Goal: Task Accomplishment & Management: Use online tool/utility

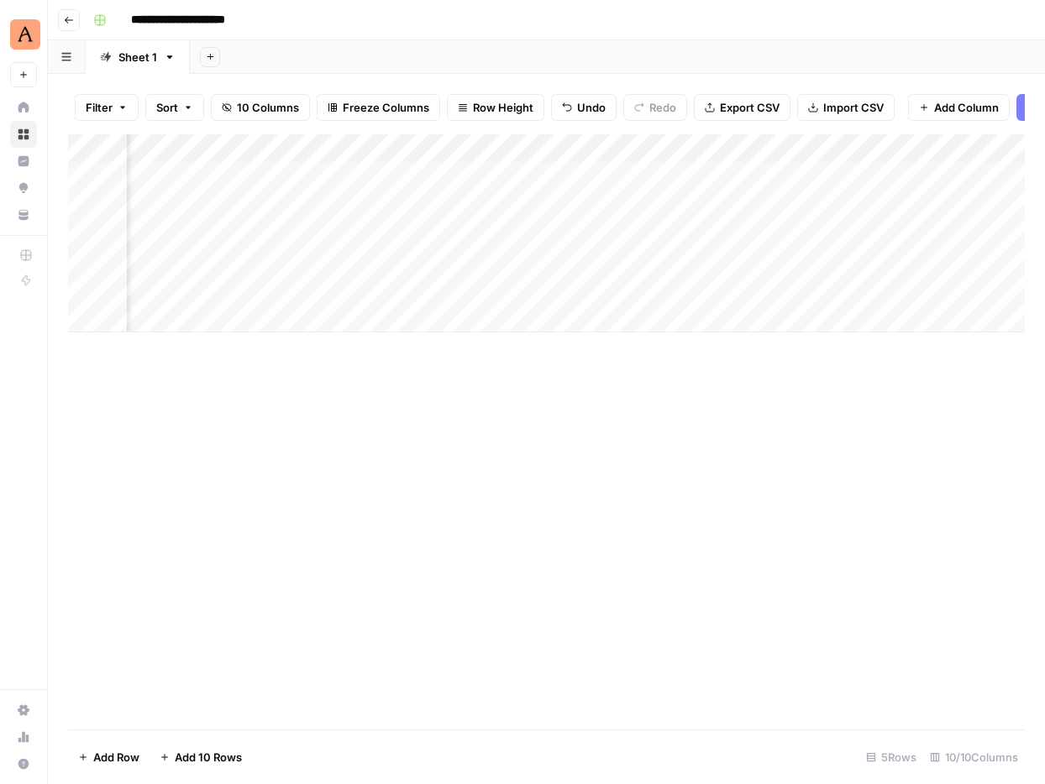
scroll to position [0, 205]
click at [496, 174] on div "Add Column" at bounding box center [546, 176] width 956 height 84
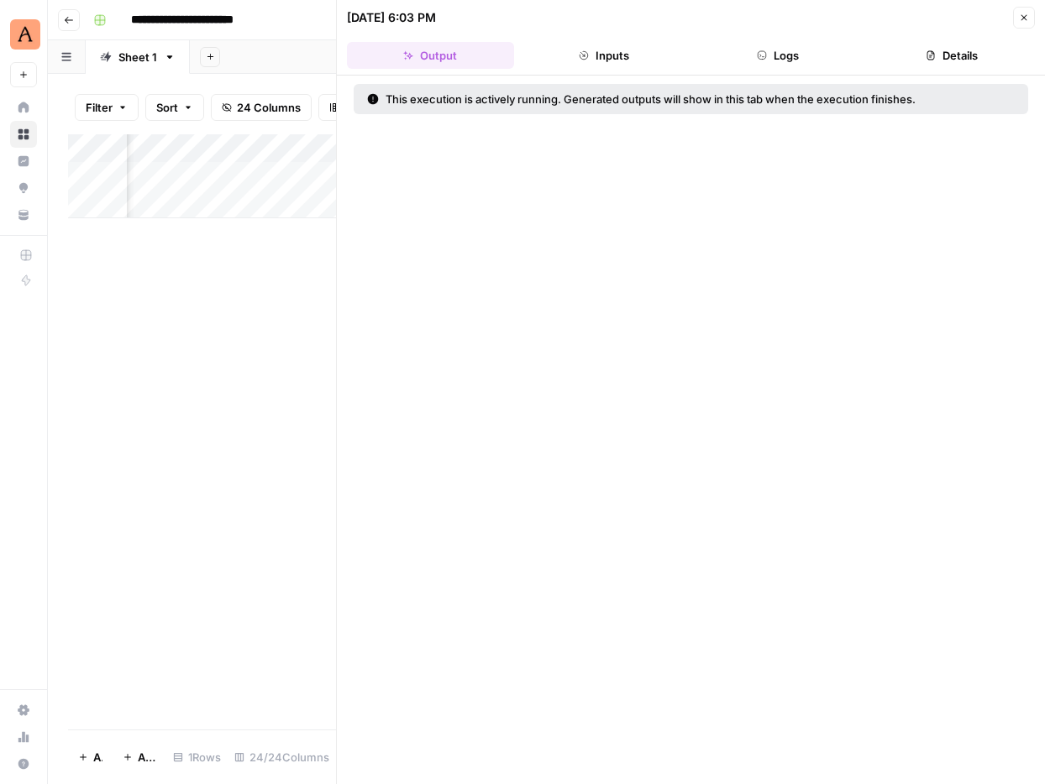
click at [793, 58] on button "Logs" at bounding box center [777, 55] width 167 height 27
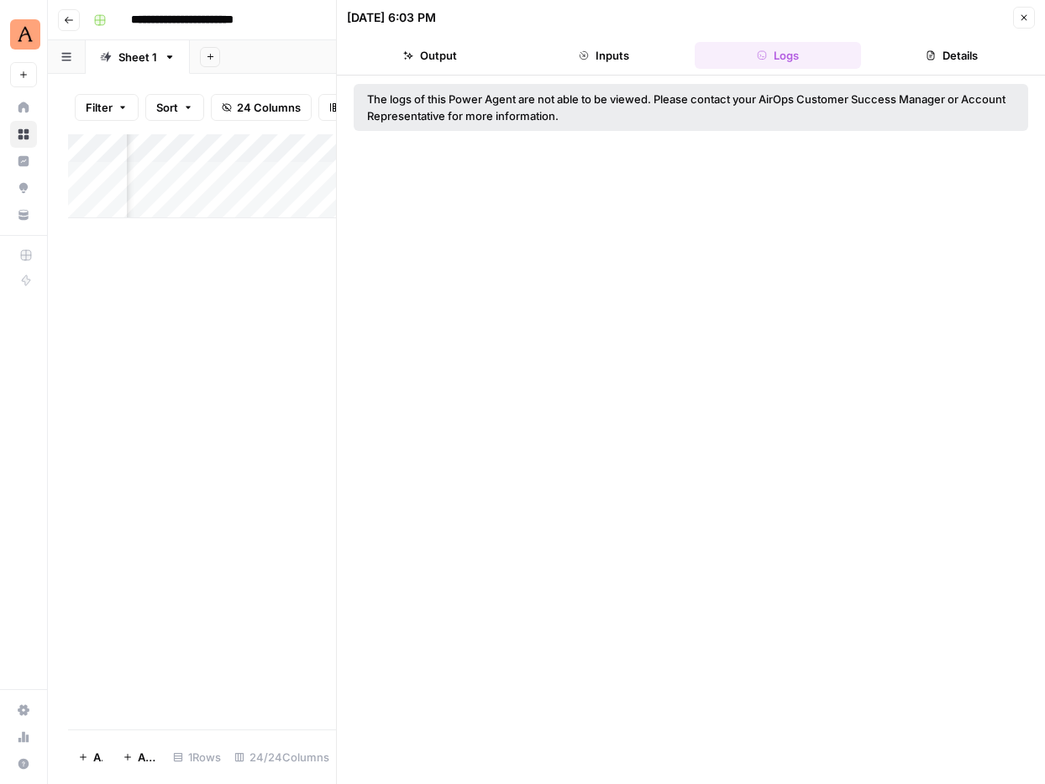
click at [500, 111] on div "The logs of this Power Agent are not able to be viewed. Please contact your Air…" at bounding box center [690, 108] width 647 height 34
click at [1026, 14] on icon "button" at bounding box center [1024, 18] width 10 height 10
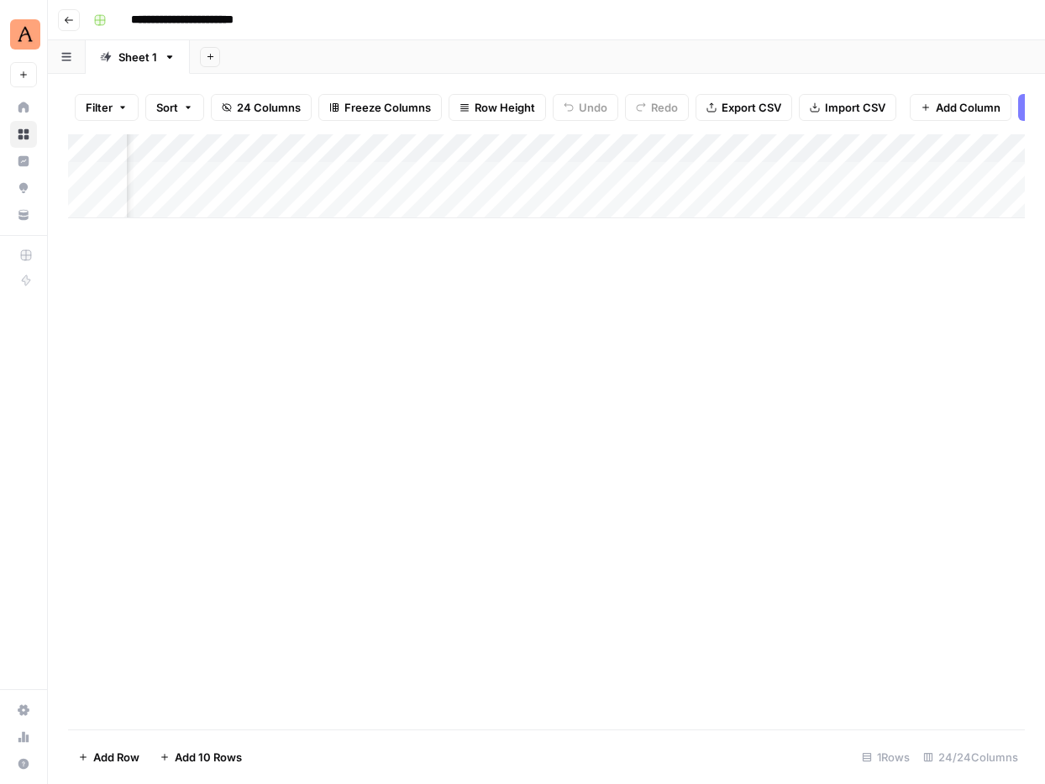
scroll to position [0, 1944]
click at [696, 174] on div "Add Column" at bounding box center [546, 176] width 956 height 84
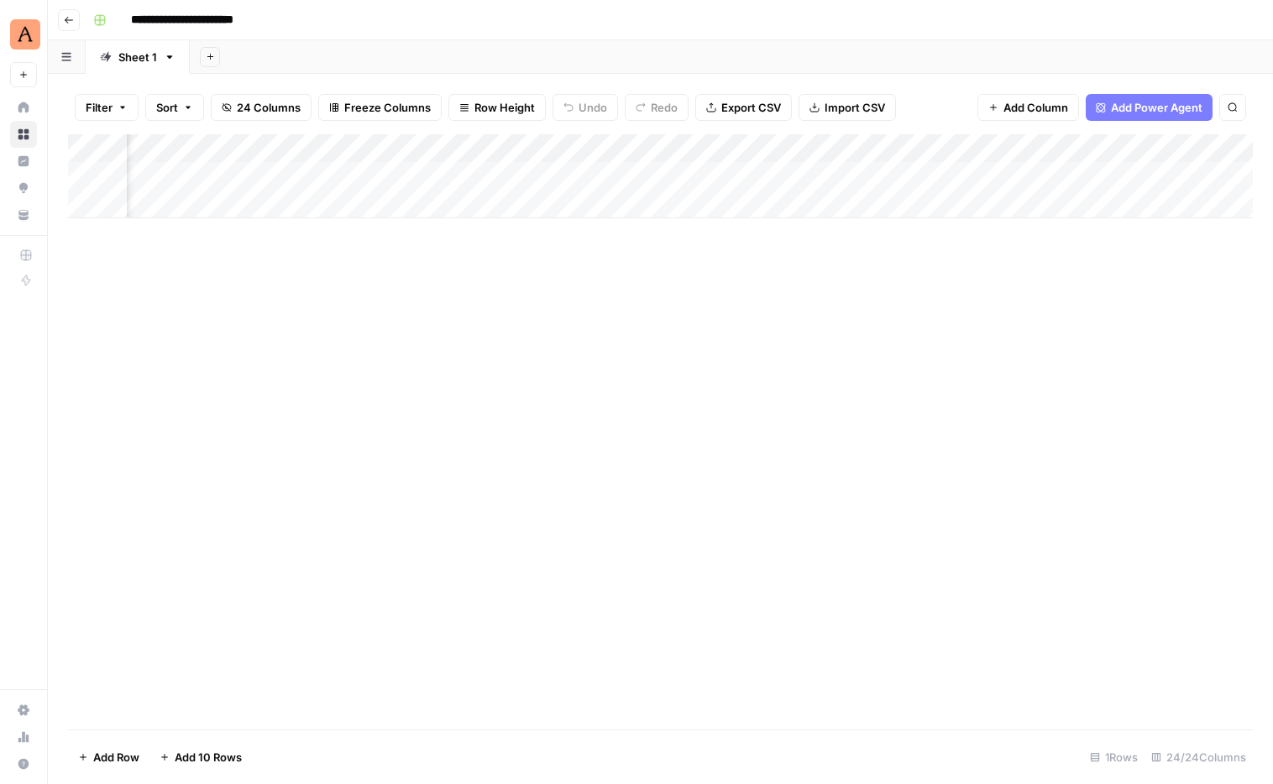
scroll to position [0, 1652]
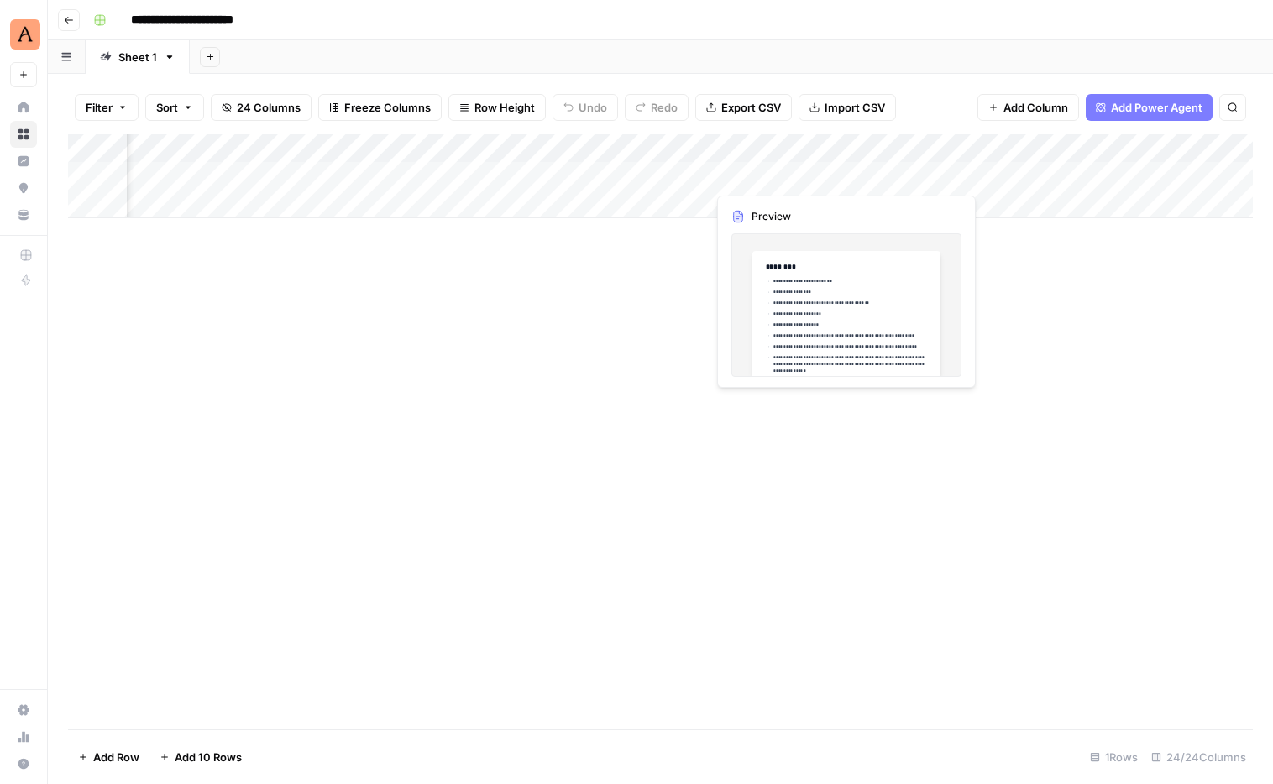
click at [821, 178] on div "Add Column" at bounding box center [660, 176] width 1185 height 84
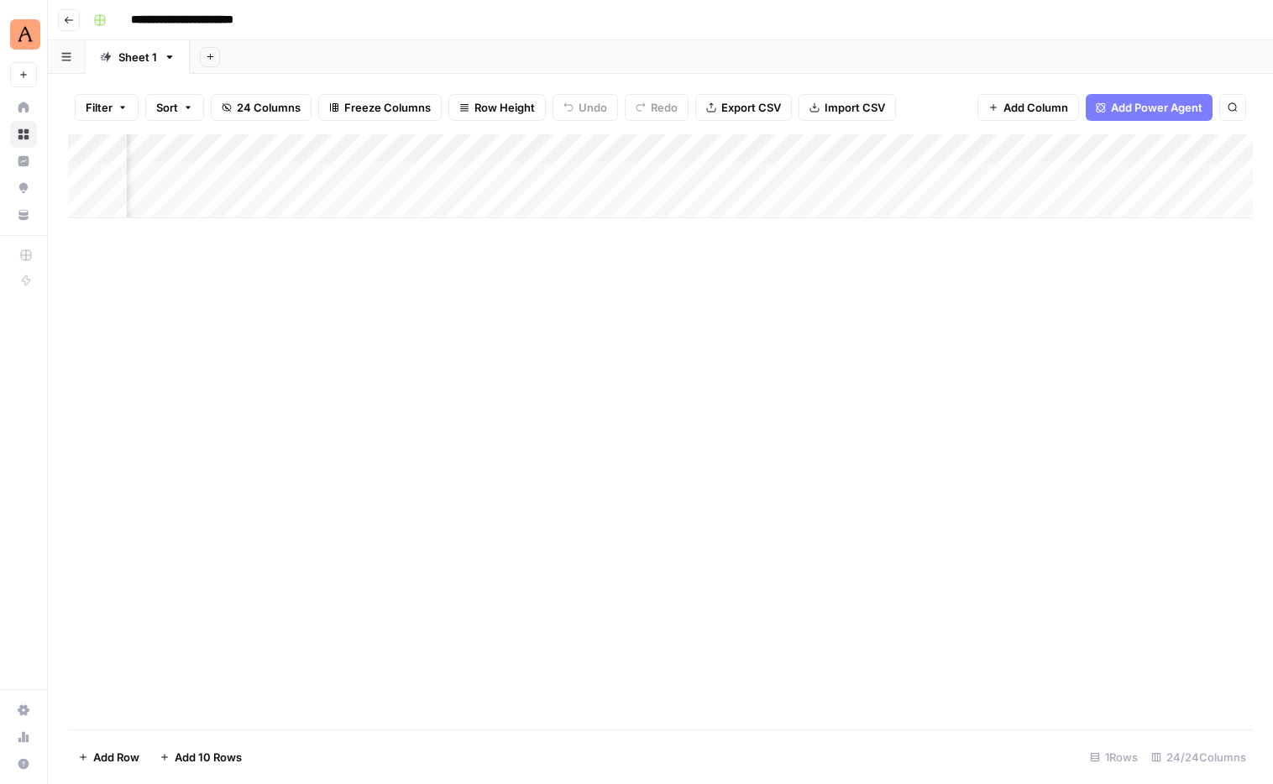
click at [841, 175] on div "Add Column" at bounding box center [660, 176] width 1185 height 84
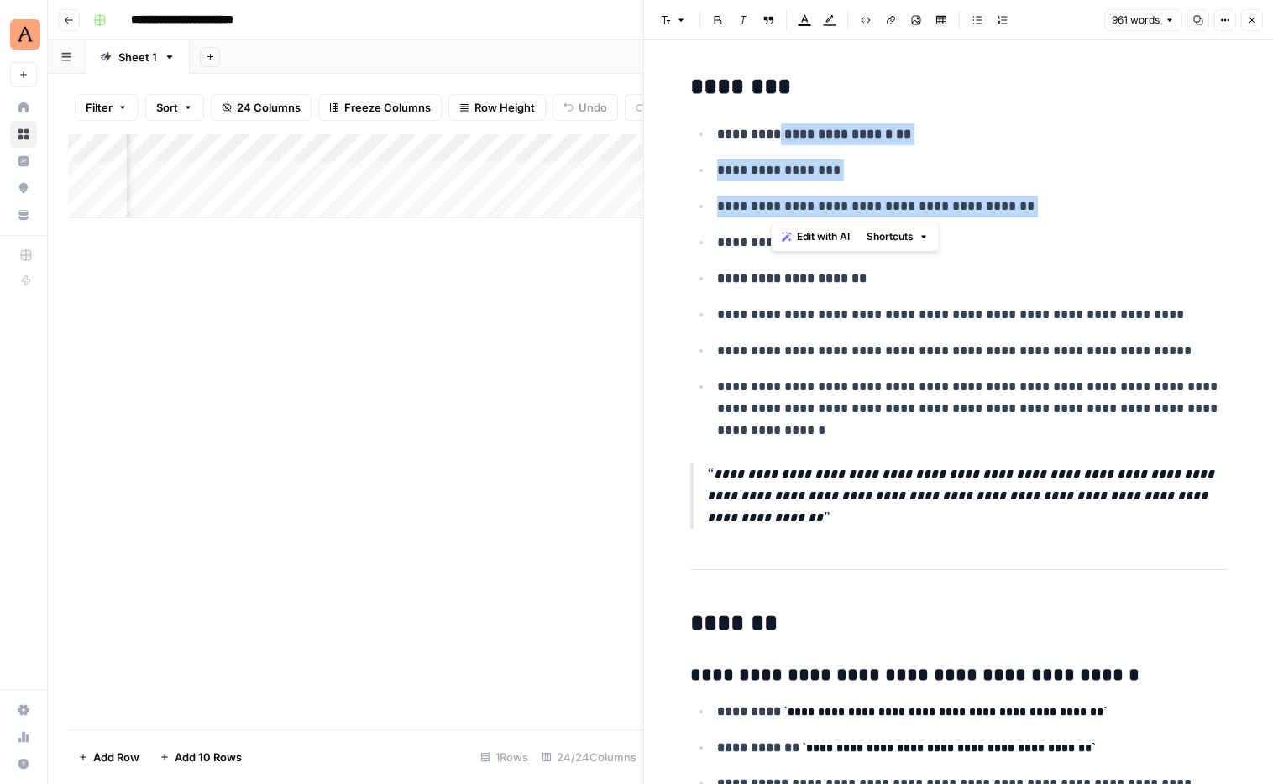
drag, startPoint x: 768, startPoint y: 143, endPoint x: 828, endPoint y: 221, distance: 98.2
click at [828, 221] on body "**********" at bounding box center [636, 392] width 1273 height 784
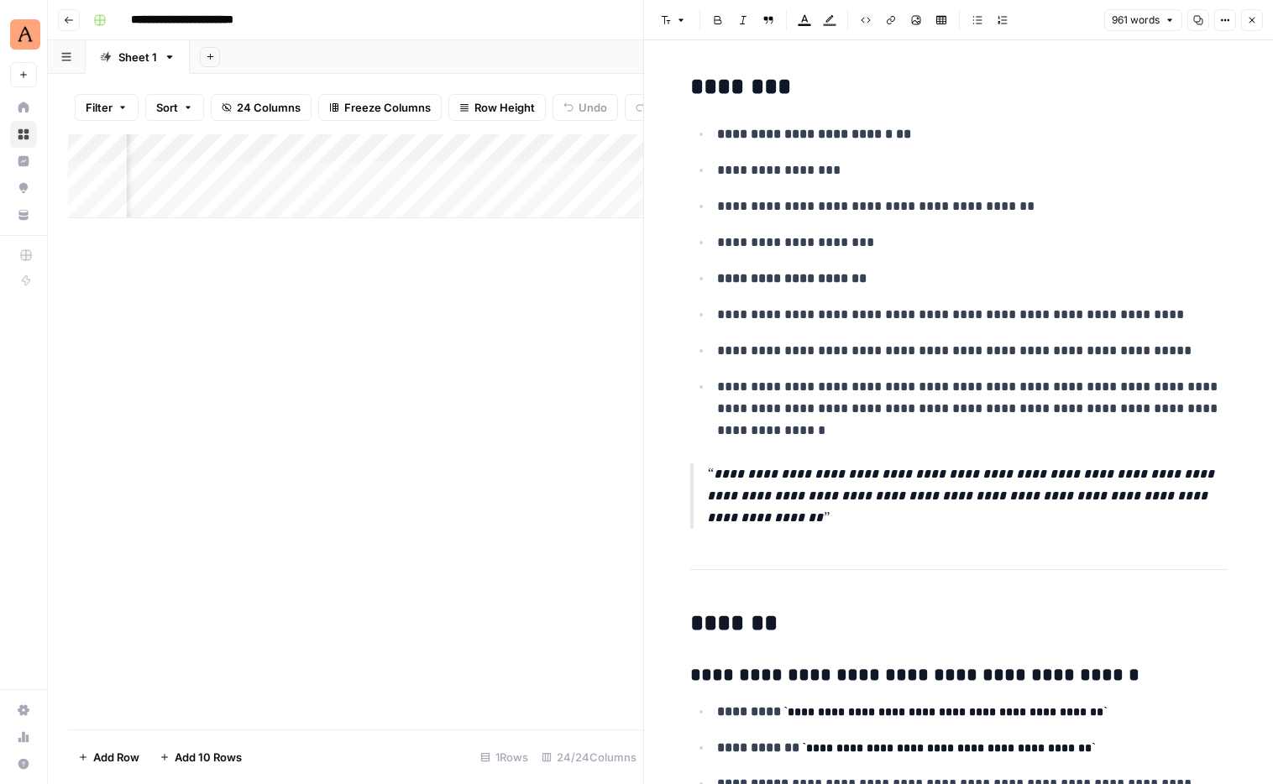
click at [873, 285] on p "**********" at bounding box center [972, 279] width 511 height 22
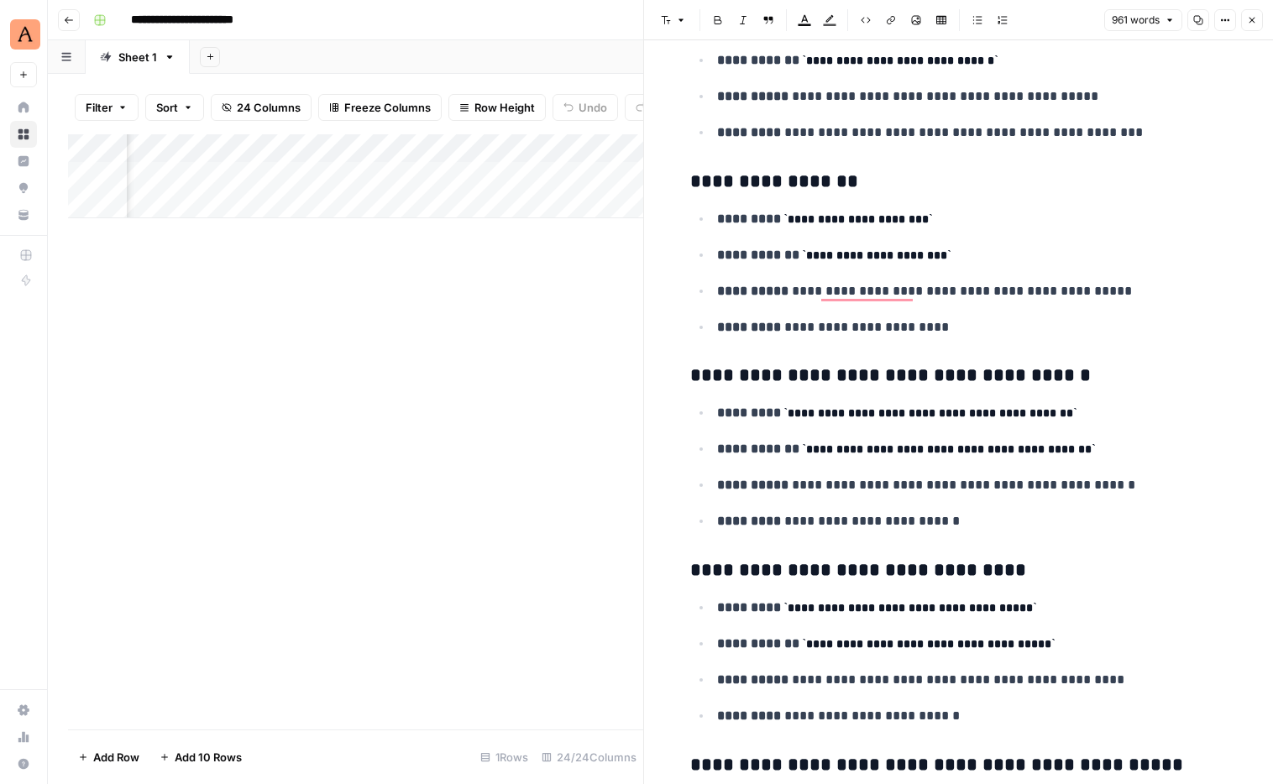
scroll to position [2197, 0]
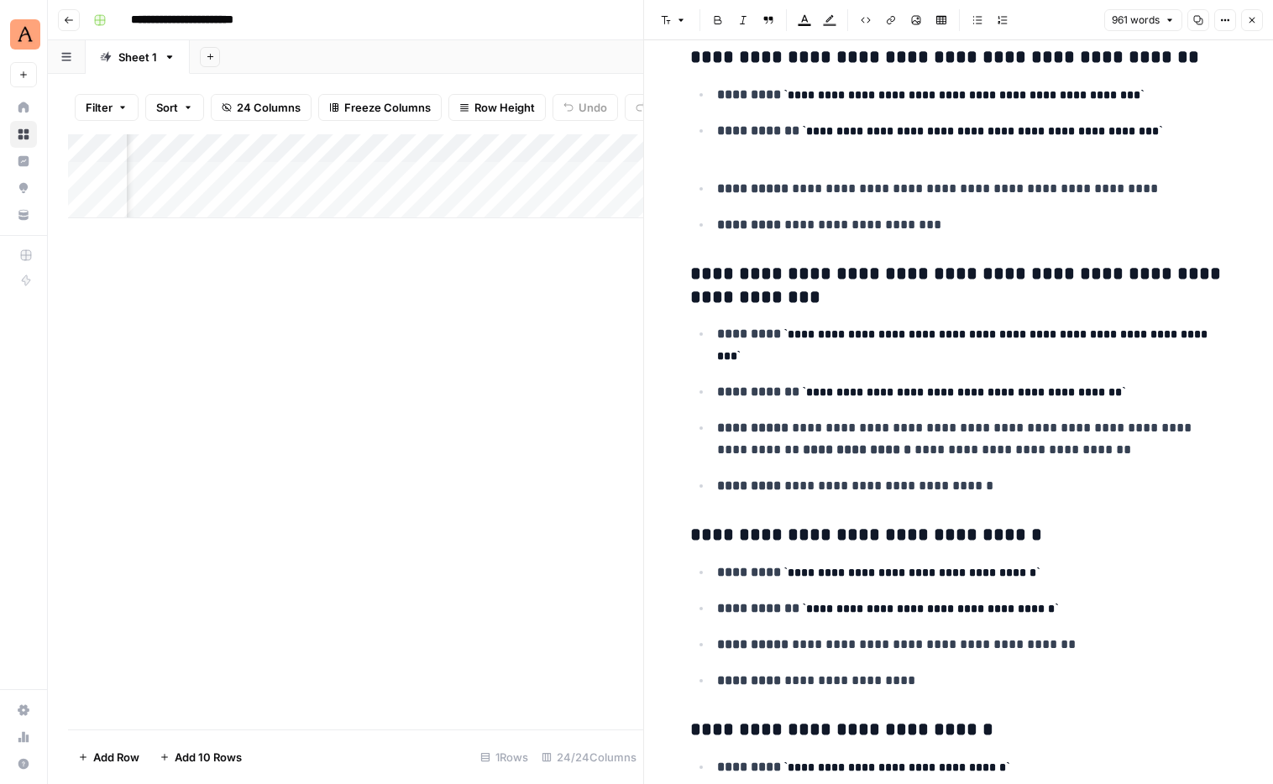
click at [987, 493] on p "**********" at bounding box center [972, 486] width 511 height 22
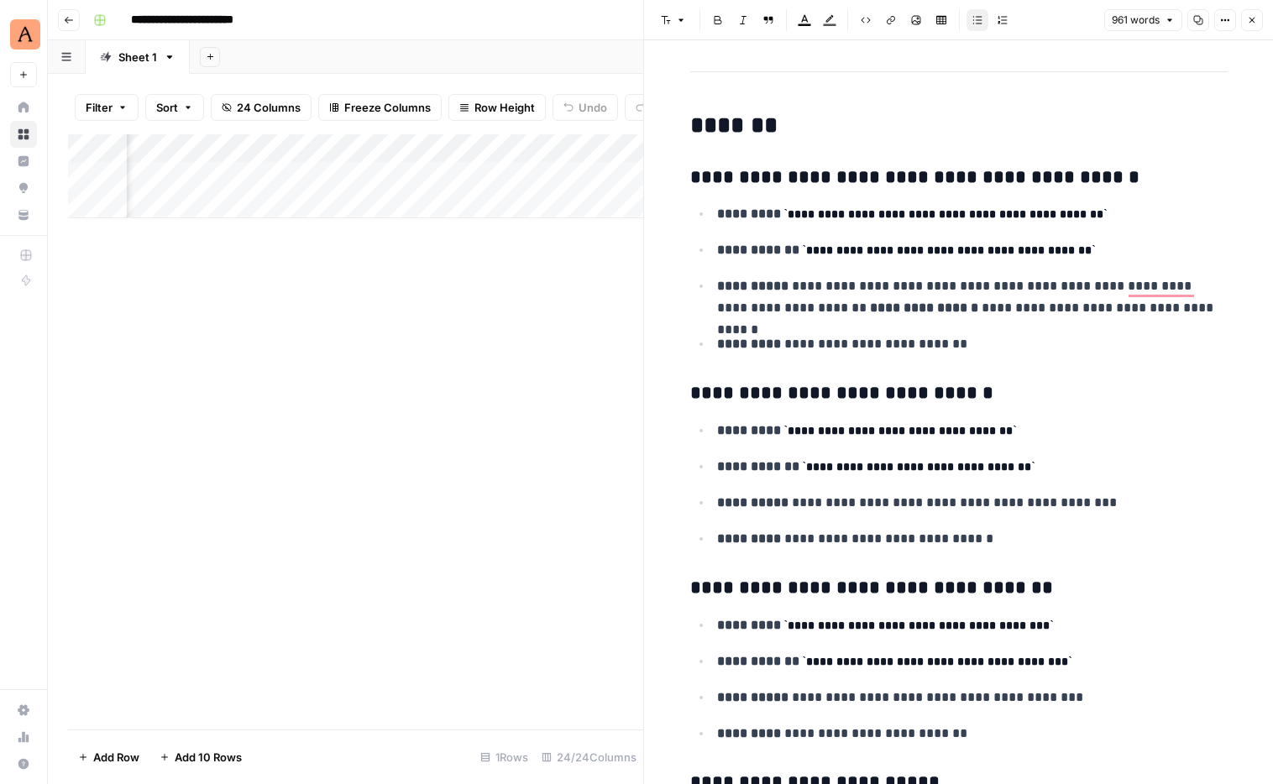
scroll to position [0, 0]
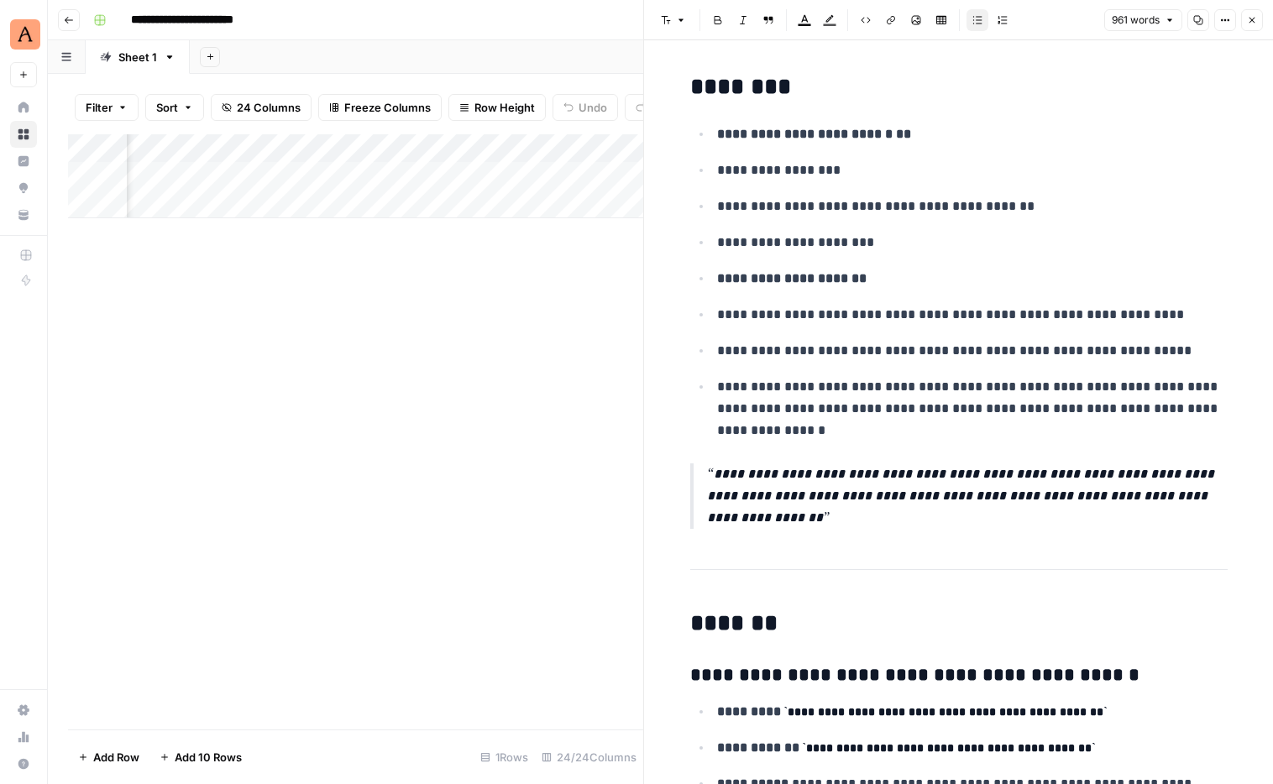
click at [470, 320] on div "Add Column" at bounding box center [355, 431] width 575 height 595
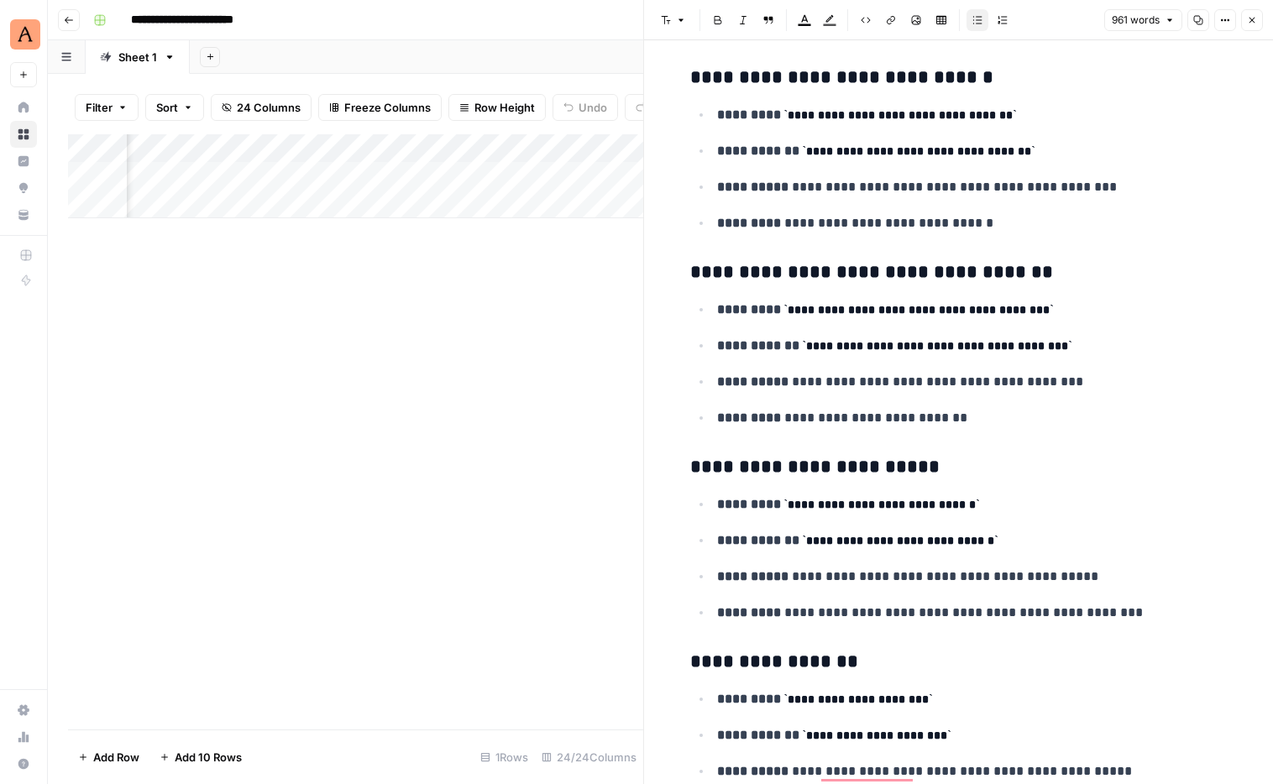
click at [1044, 13] on button "Close" at bounding box center [1252, 20] width 22 height 22
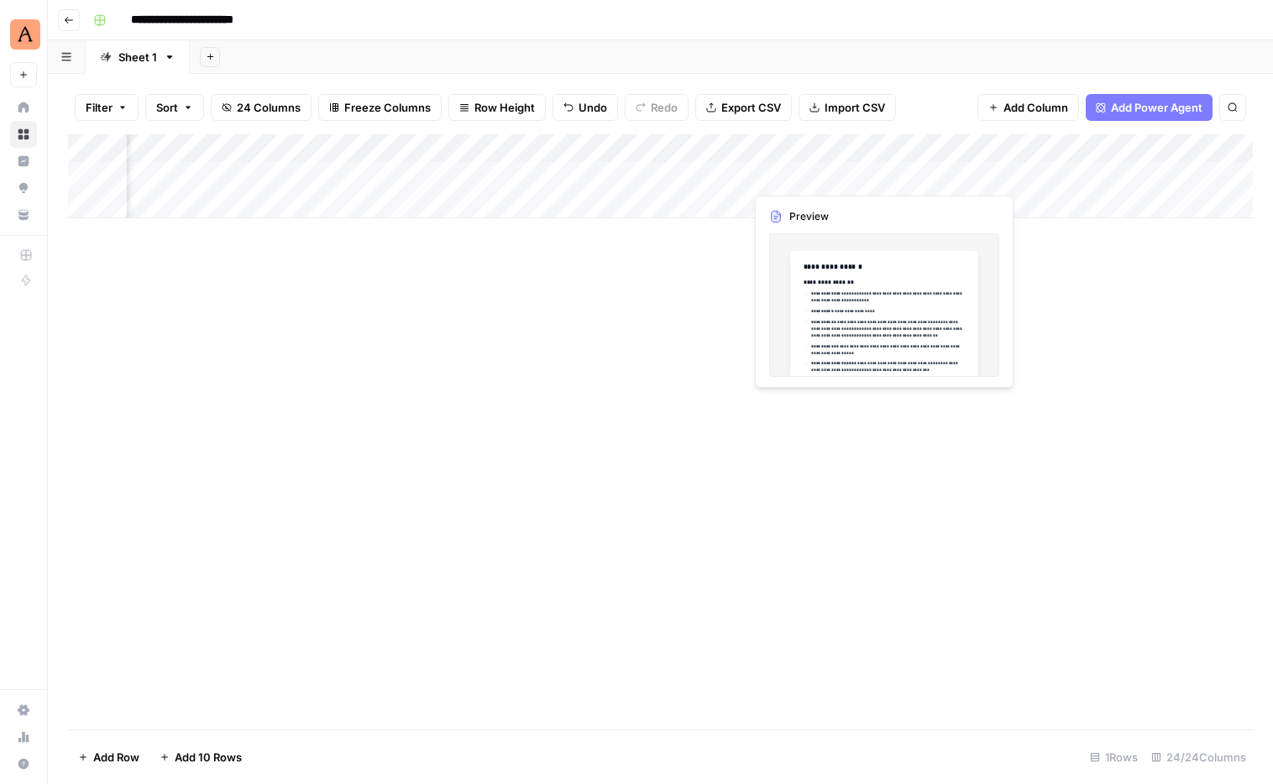
click at [826, 181] on div "Add Column" at bounding box center [660, 176] width 1185 height 84
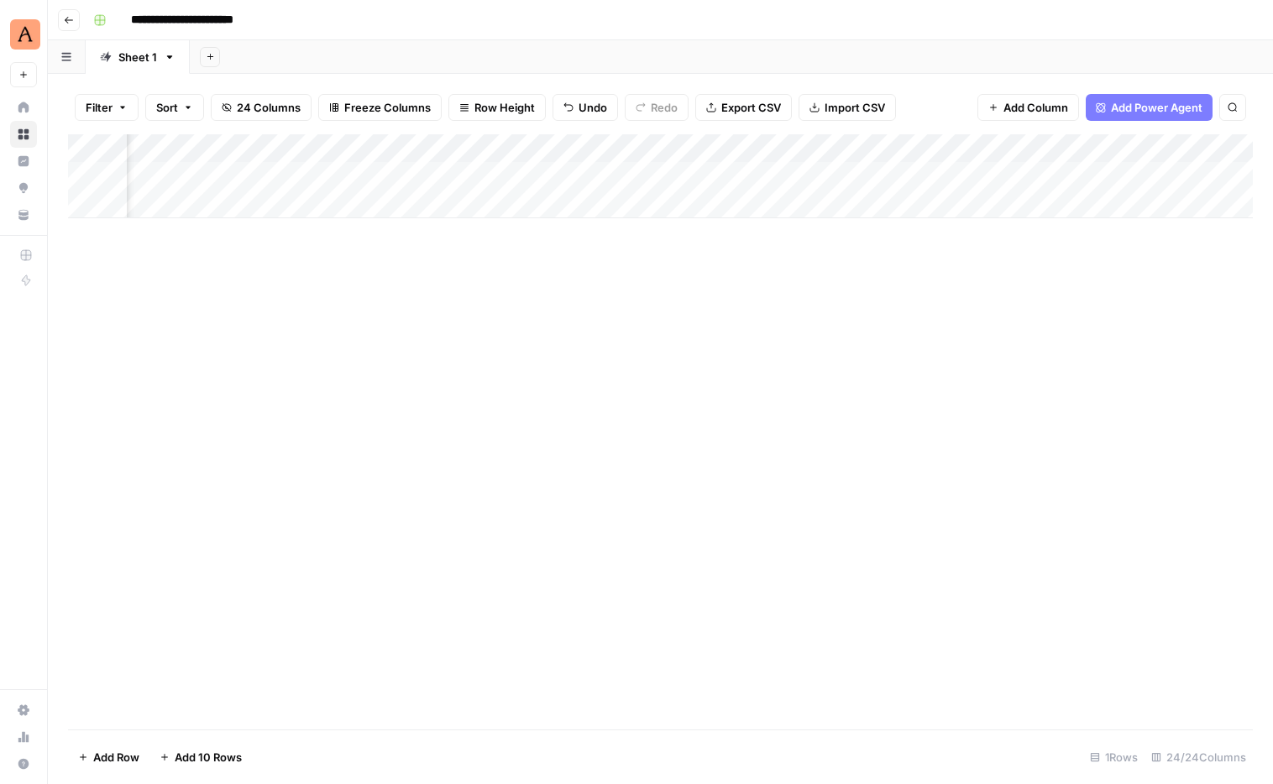
click at [885, 169] on div "Add Column" at bounding box center [660, 176] width 1185 height 84
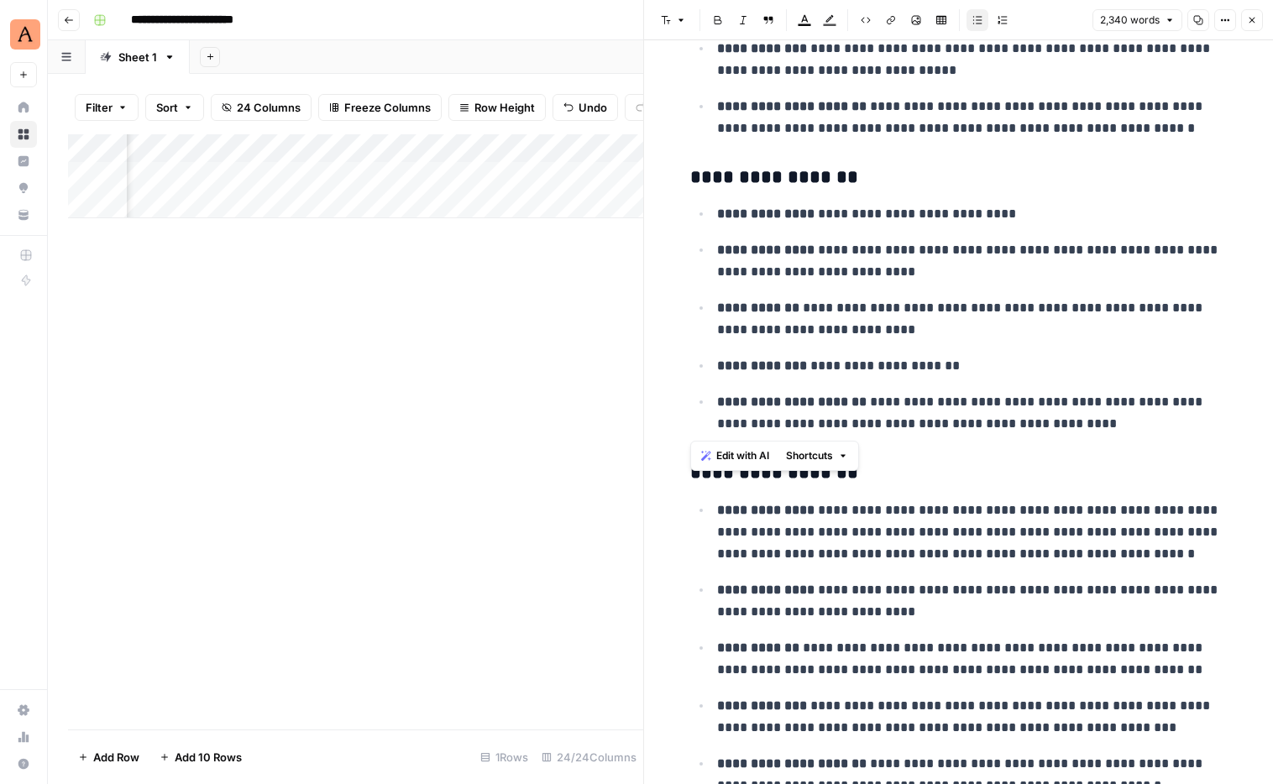
drag, startPoint x: 691, startPoint y: 206, endPoint x: 1093, endPoint y: 426, distance: 458.4
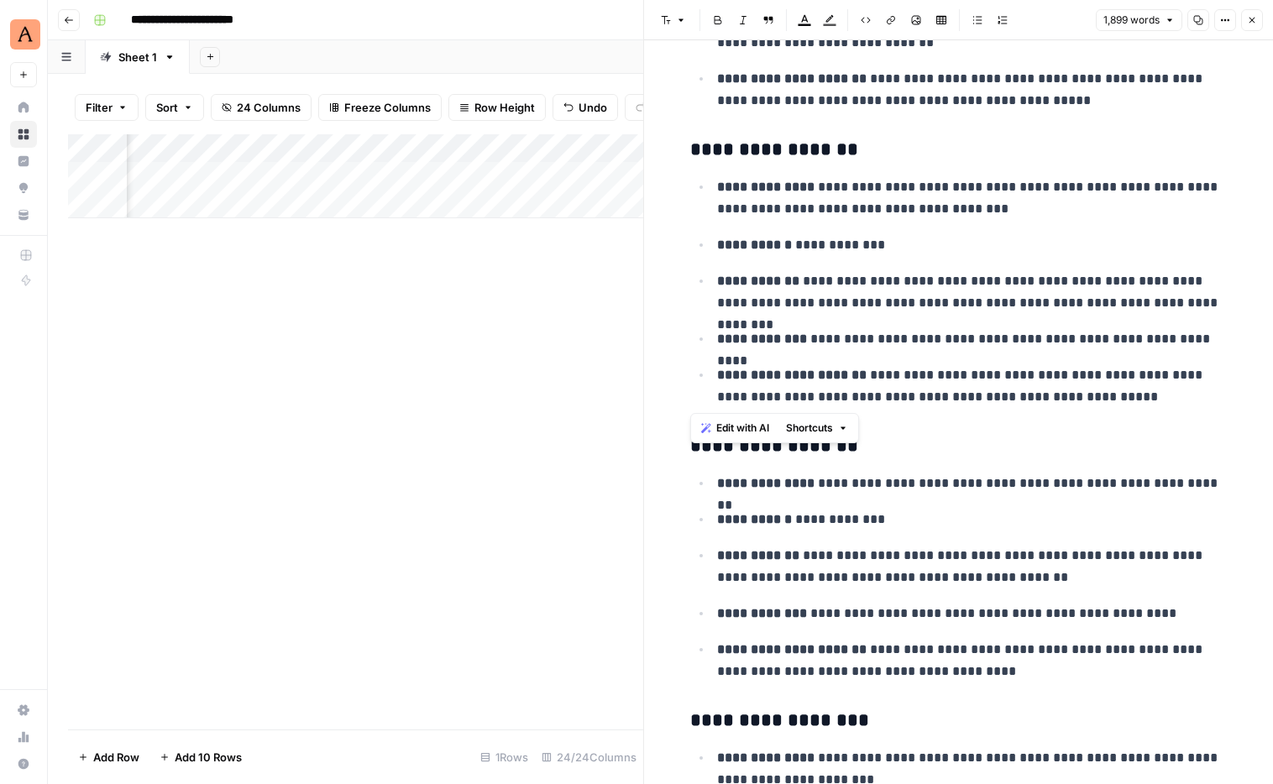
drag, startPoint x: 1115, startPoint y: 400, endPoint x: 673, endPoint y: 158, distance: 504.3
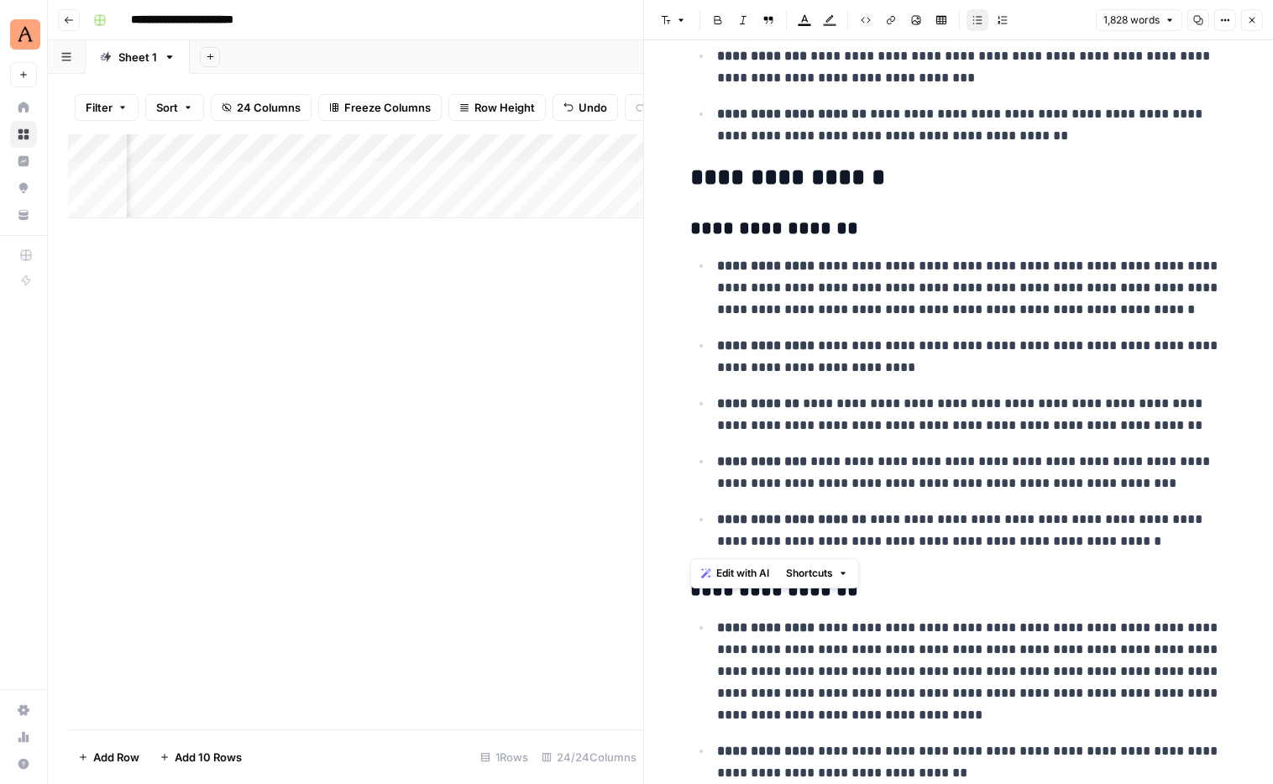
drag, startPoint x: 1120, startPoint y: 549, endPoint x: 691, endPoint y: 226, distance: 537.2
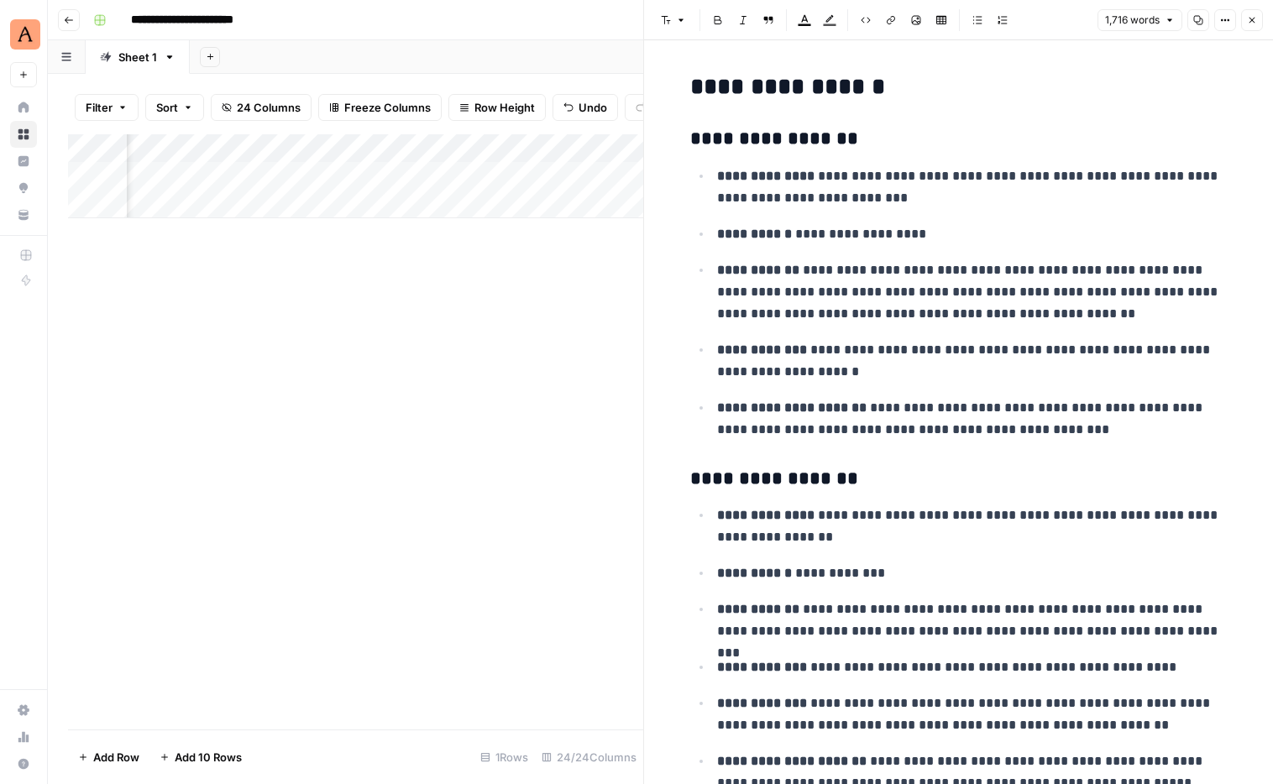
click at [1044, 13] on button "Close" at bounding box center [1252, 20] width 22 height 22
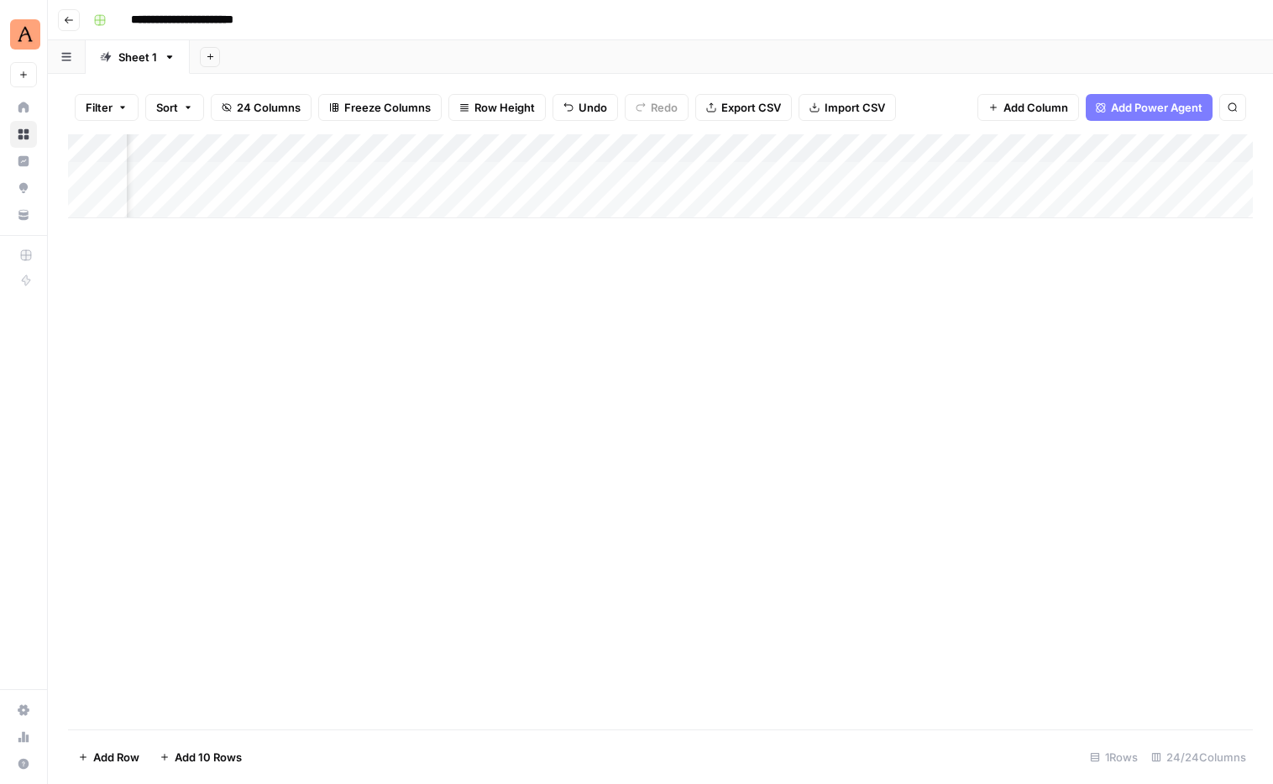
click at [422, 169] on div "Add Column" at bounding box center [660, 176] width 1185 height 84
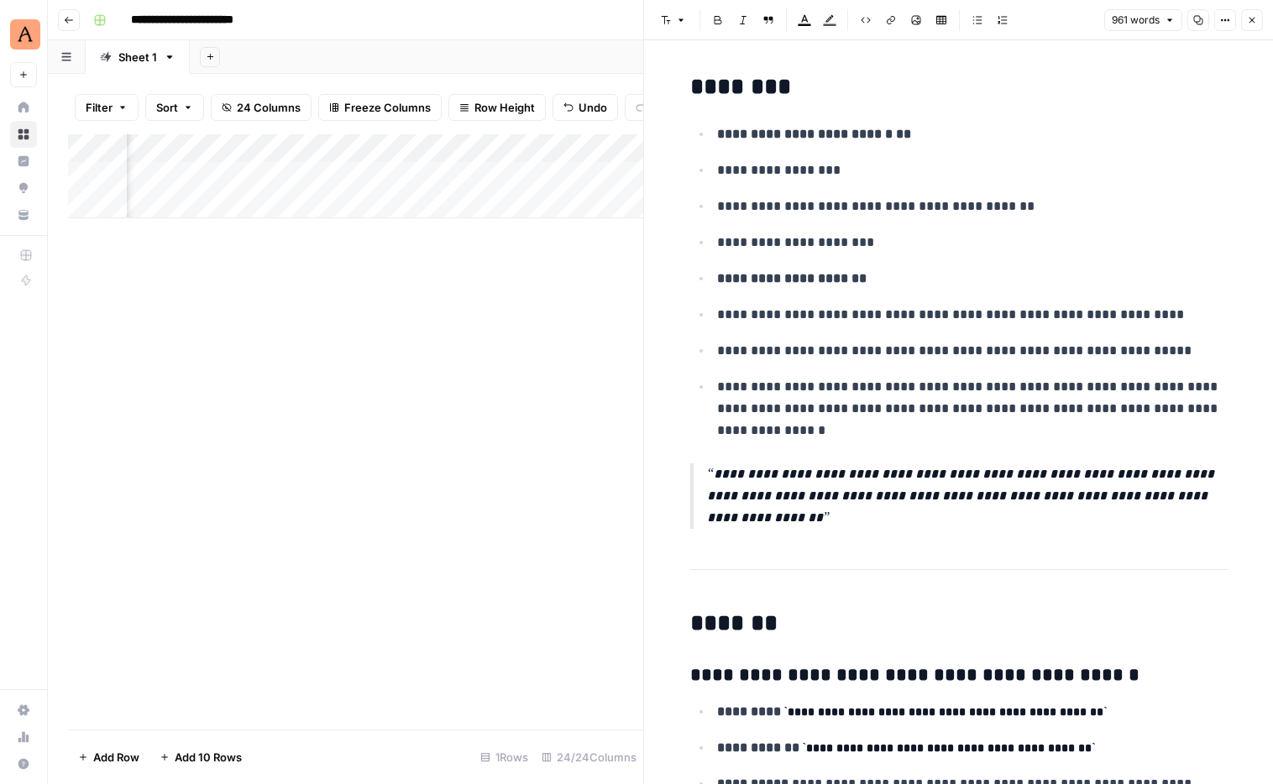
click at [1044, 22] on icon "button" at bounding box center [1252, 20] width 10 height 10
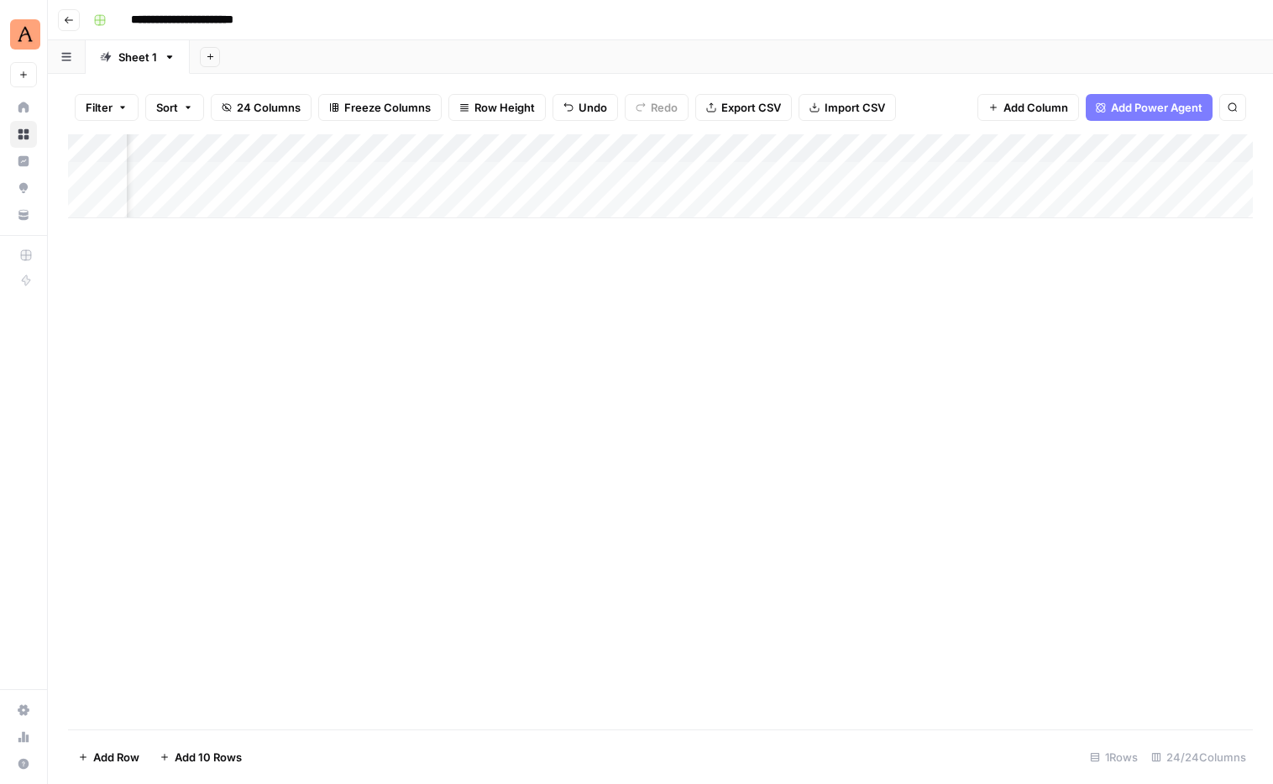
click at [684, 174] on div "Add Column" at bounding box center [660, 176] width 1185 height 84
